Goal: Task Accomplishment & Management: Use online tool/utility

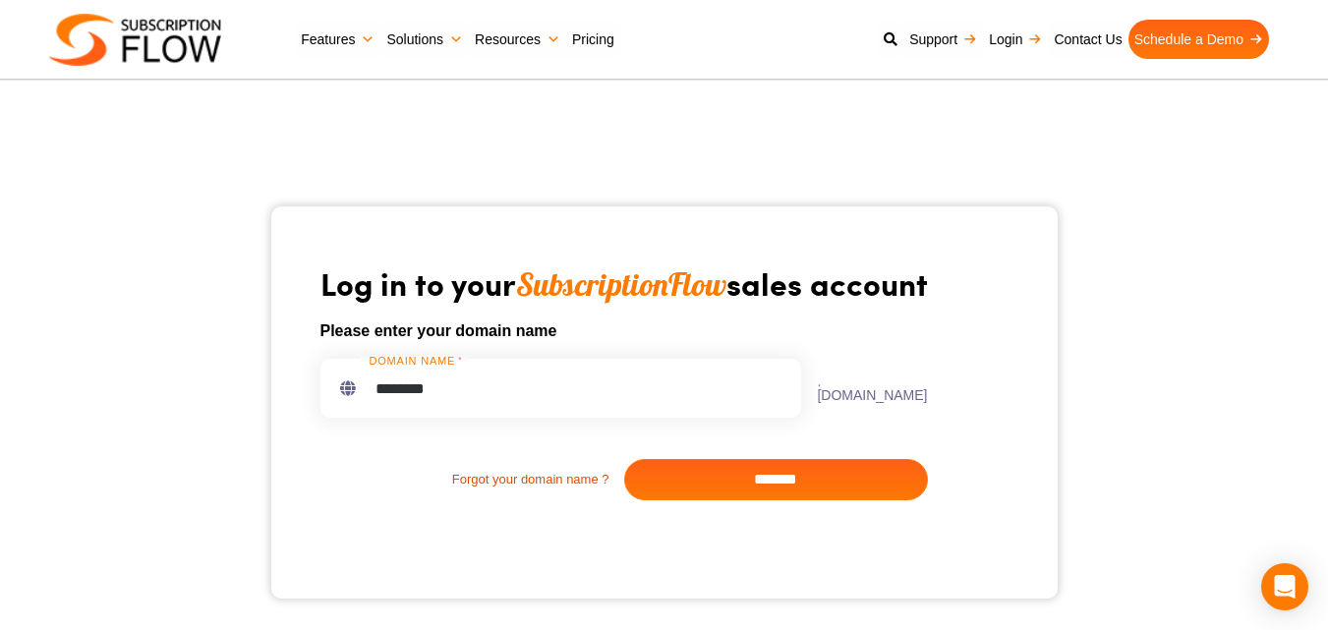
type input "********"
click at [699, 482] on input "*******" at bounding box center [776, 479] width 304 height 41
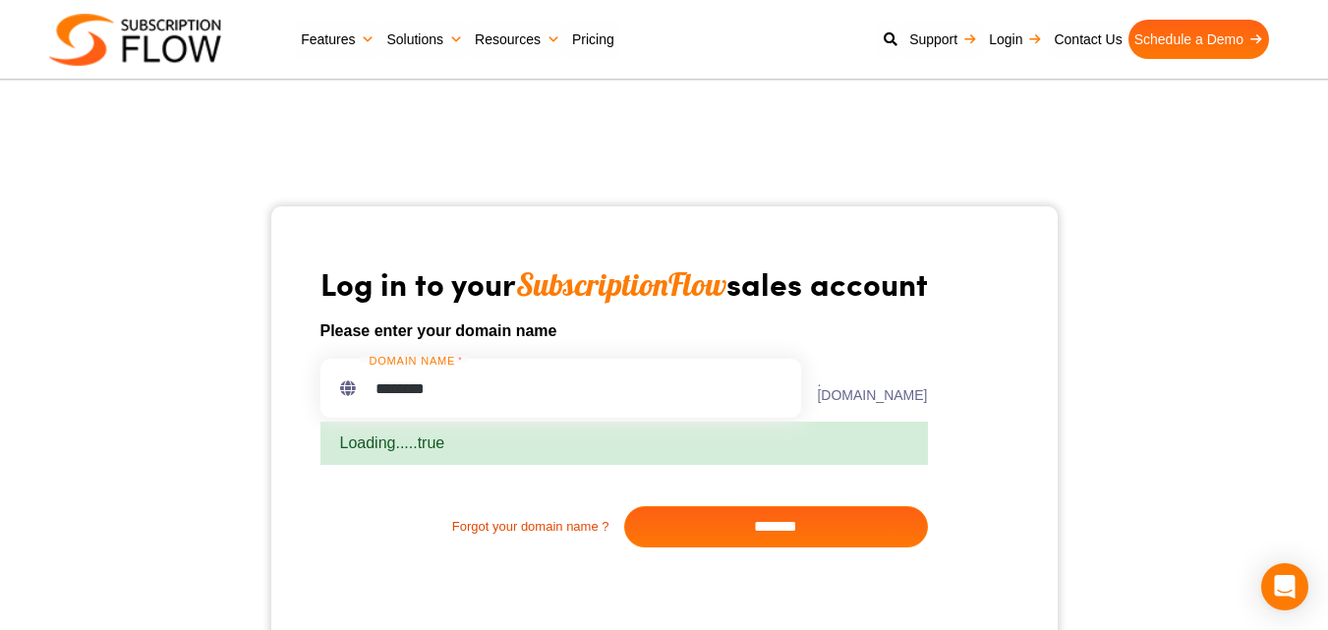
click at [865, 509] on input "*******" at bounding box center [776, 526] width 304 height 41
